Goal: Task Accomplishment & Management: Manage account settings

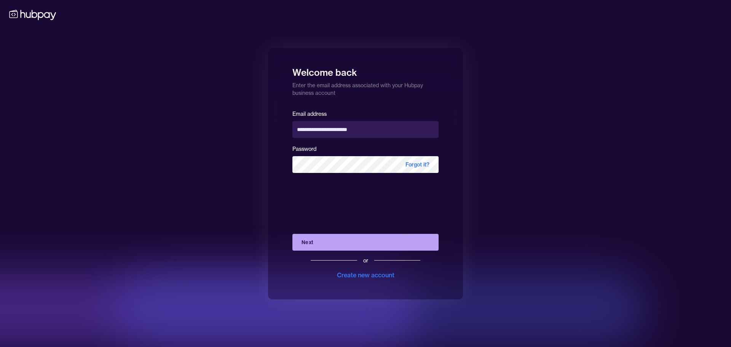
click at [345, 240] on button "Next" at bounding box center [366, 242] width 146 height 17
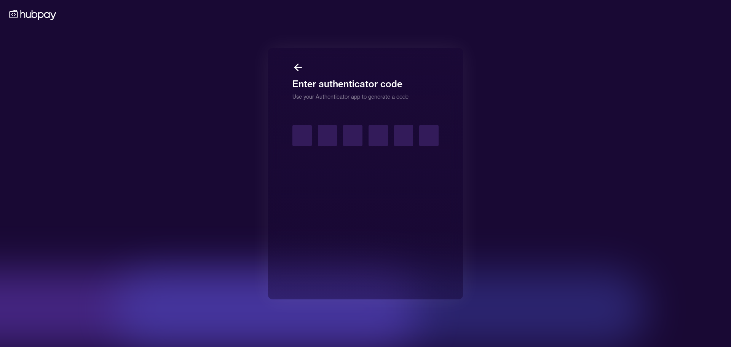
type input "*"
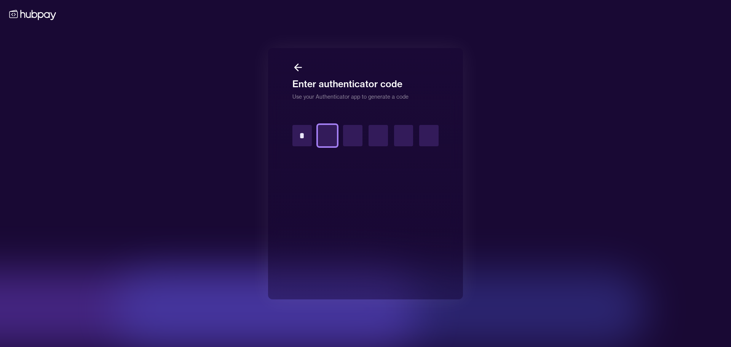
type input "*"
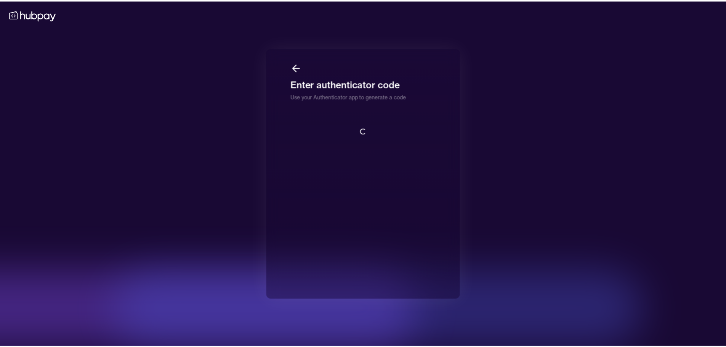
scroll to position [1, 0]
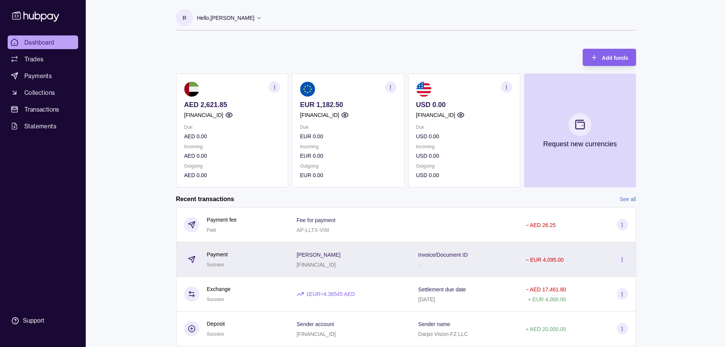
click at [384, 262] on div "[PERSON_NAME] [FINANCIAL_ID]" at bounding box center [349, 259] width 106 height 19
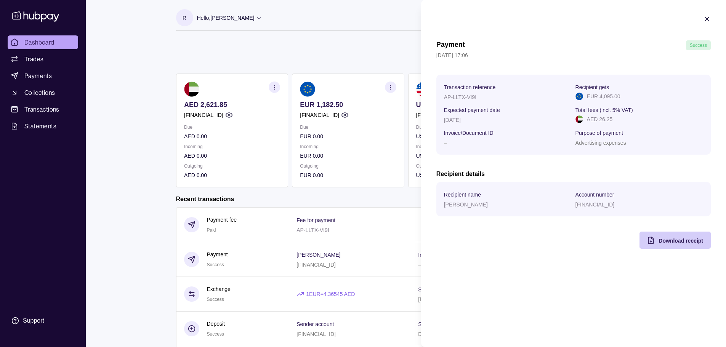
click at [657, 240] on div "Download receipt" at bounding box center [668, 240] width 67 height 17
click at [707, 18] on icon "button" at bounding box center [707, 19] width 8 height 8
